Goal: Information Seeking & Learning: Check status

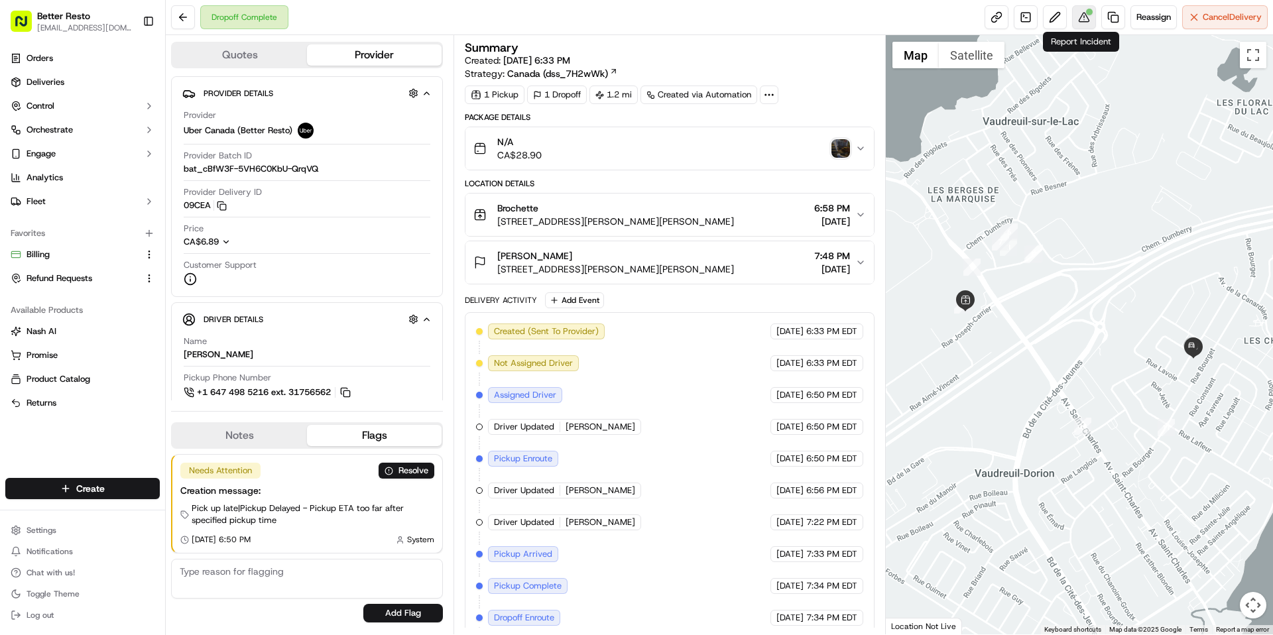
click at [1085, 23] on button at bounding box center [1084, 17] width 24 height 24
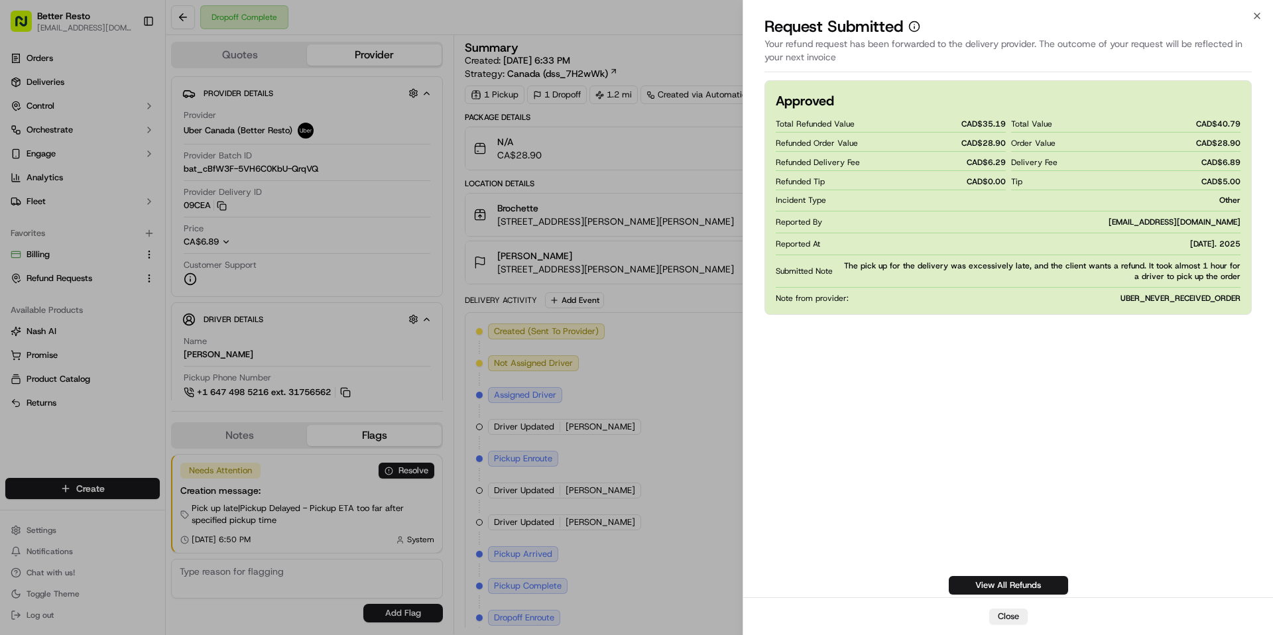
click at [985, 141] on span "CAD$ 28.90" at bounding box center [983, 143] width 44 height 11
click at [952, 154] on div "Refunded Delivery Fee CAD$ 6.29" at bounding box center [891, 162] width 230 height 17
drag, startPoint x: 984, startPoint y: 125, endPoint x: 1006, endPoint y: 125, distance: 21.9
click at [1006, 125] on div "Total Refunded Value CAD$ 35.19 Refunded Order Value CAD$ 28.90 Refunded Delive…" at bounding box center [1008, 198] width 465 height 166
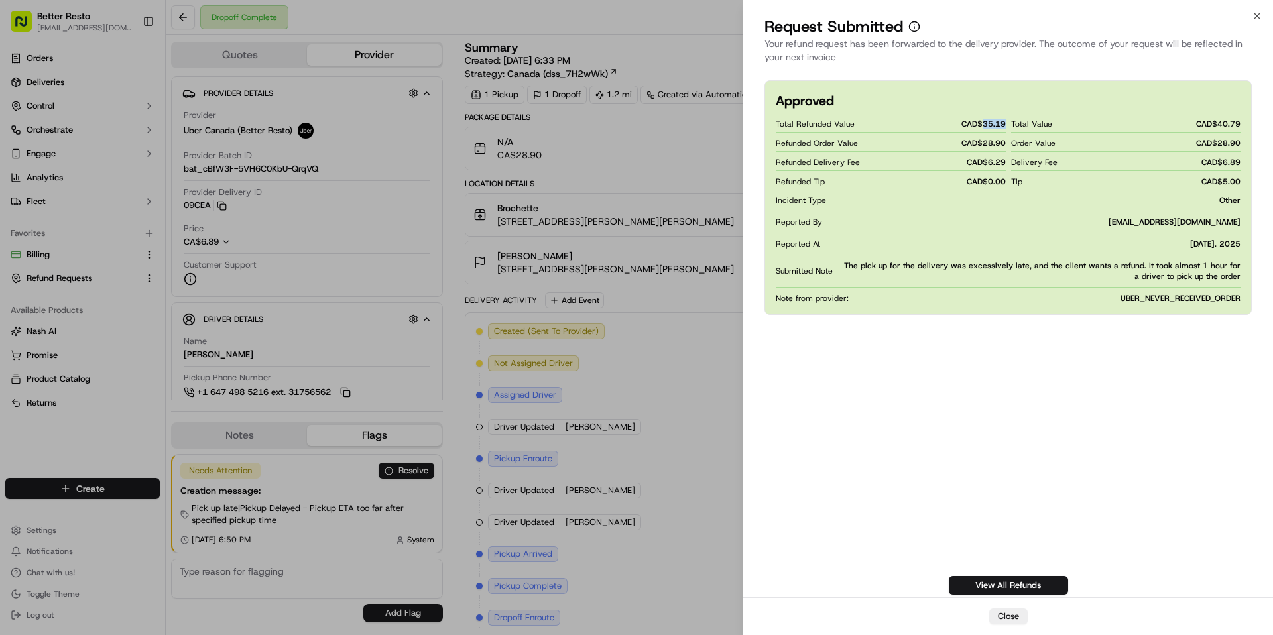
copy span "35.19"
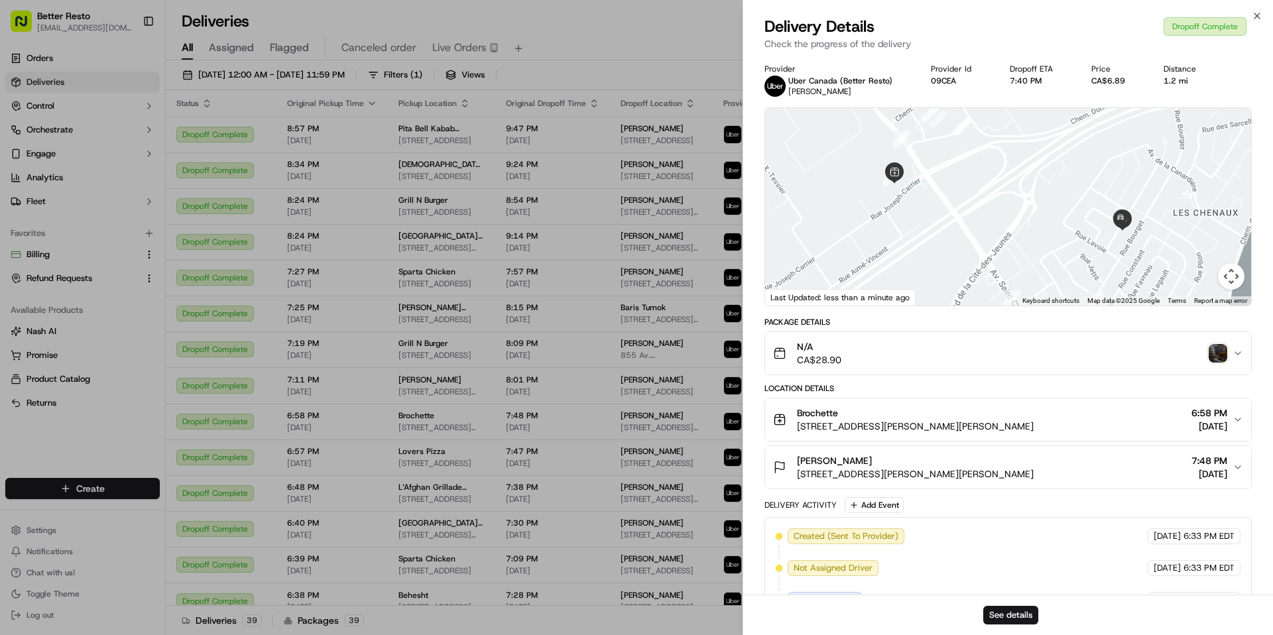
click at [1046, 352] on div "N/A CA$28.90" at bounding box center [1003, 353] width 460 height 27
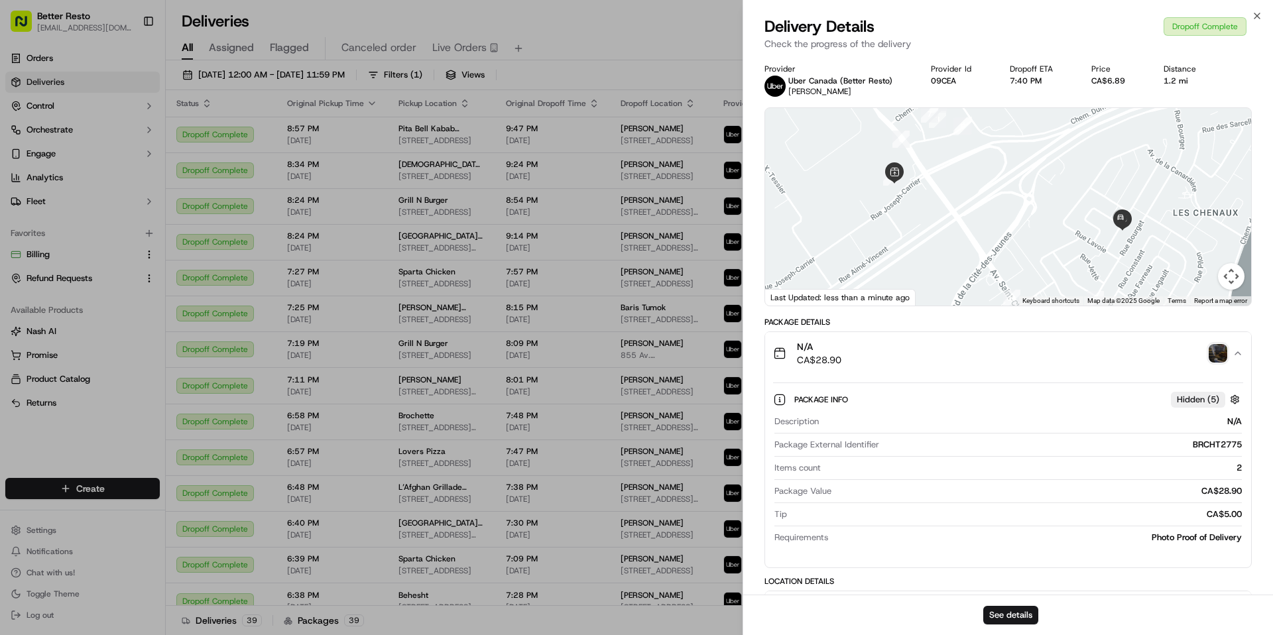
click at [1218, 447] on div "BRCHT2775" at bounding box center [1063, 445] width 357 height 12
copy div "BRCHT2775"
